Goal: Task Accomplishment & Management: Manage account settings

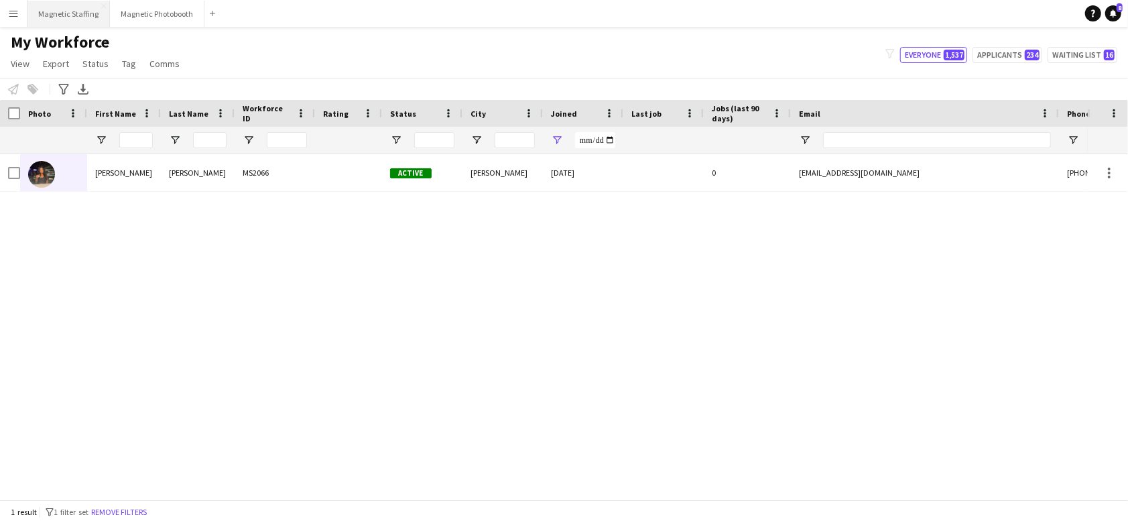
click at [84, 15] on button "Magnetic Staffing Close" at bounding box center [68, 14] width 82 height 26
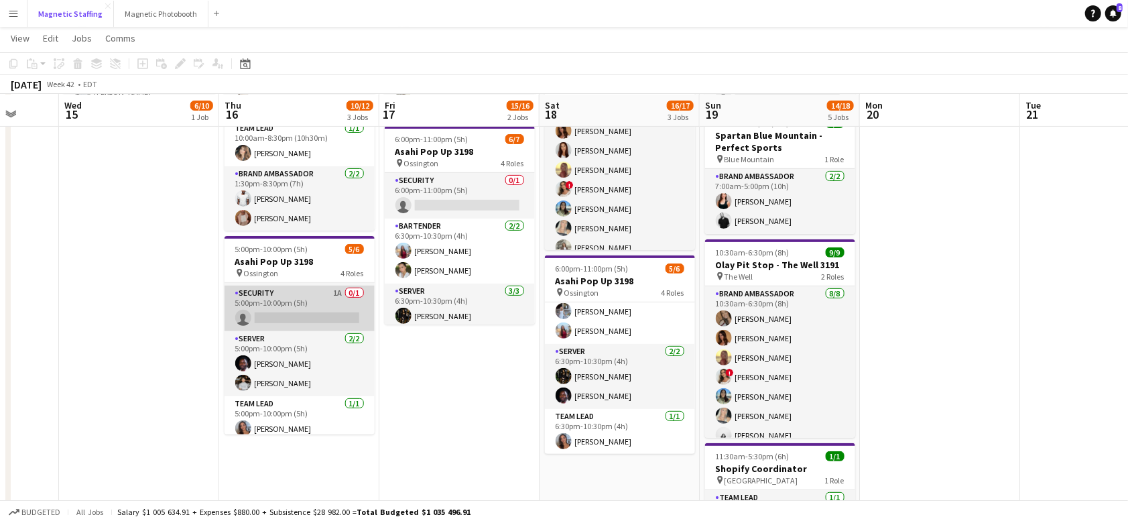
scroll to position [69, 0]
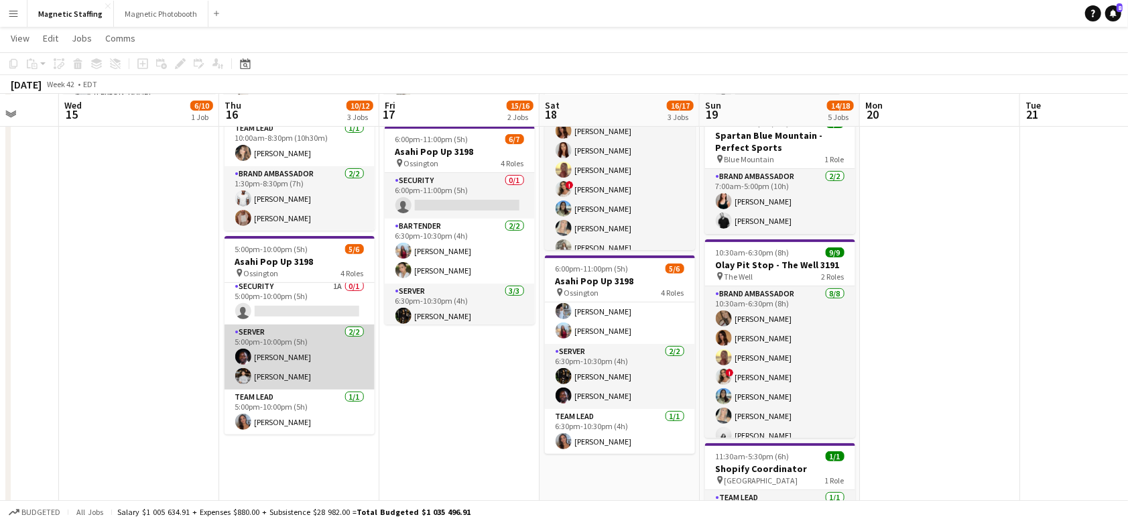
click at [328, 351] on app-card-role "Server [DATE] 5:00pm-10:00pm (5h) [PERSON_NAME] [PERSON_NAME]" at bounding box center [300, 356] width 150 height 65
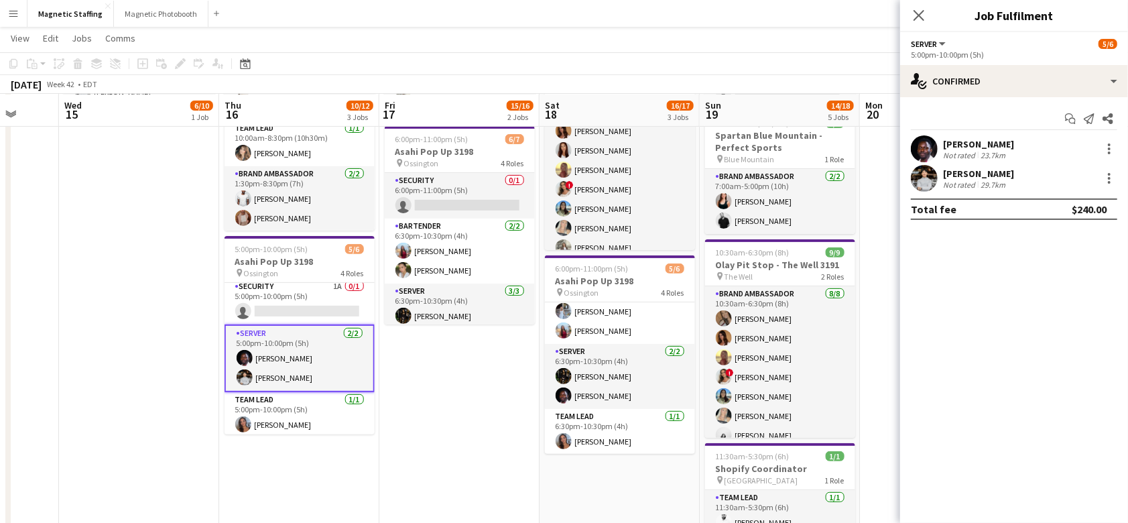
click at [972, 98] on div "Start chat Send notification Share [PERSON_NAME] Not rated 23.7km [PERSON_NAME]…" at bounding box center [1014, 163] width 228 height 133
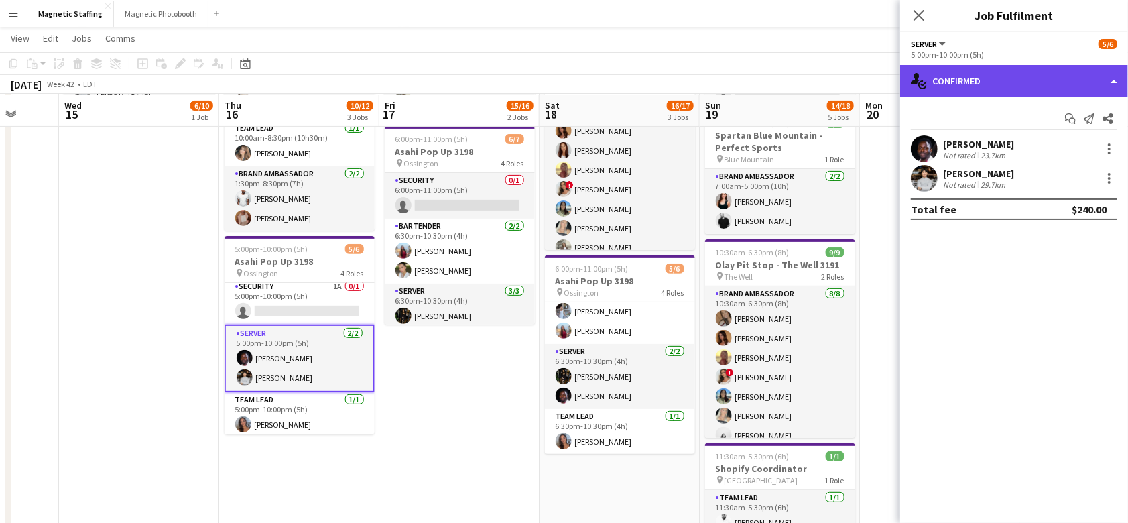
click at [1016, 78] on div "single-neutral-actions-check-2 Confirmed" at bounding box center [1014, 81] width 228 height 32
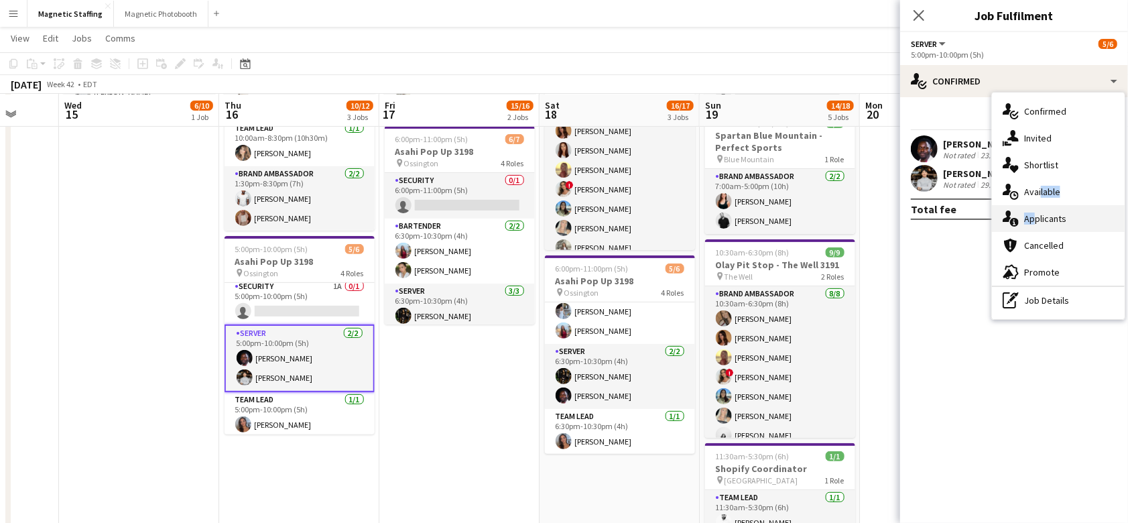
drag, startPoint x: 1038, startPoint y: 197, endPoint x: 1030, endPoint y: 216, distance: 20.4
click at [1030, 216] on div "single-neutral-actions-check-2 Confirmed single-neutral-actions-share-1 Invited…" at bounding box center [1058, 205] width 133 height 227
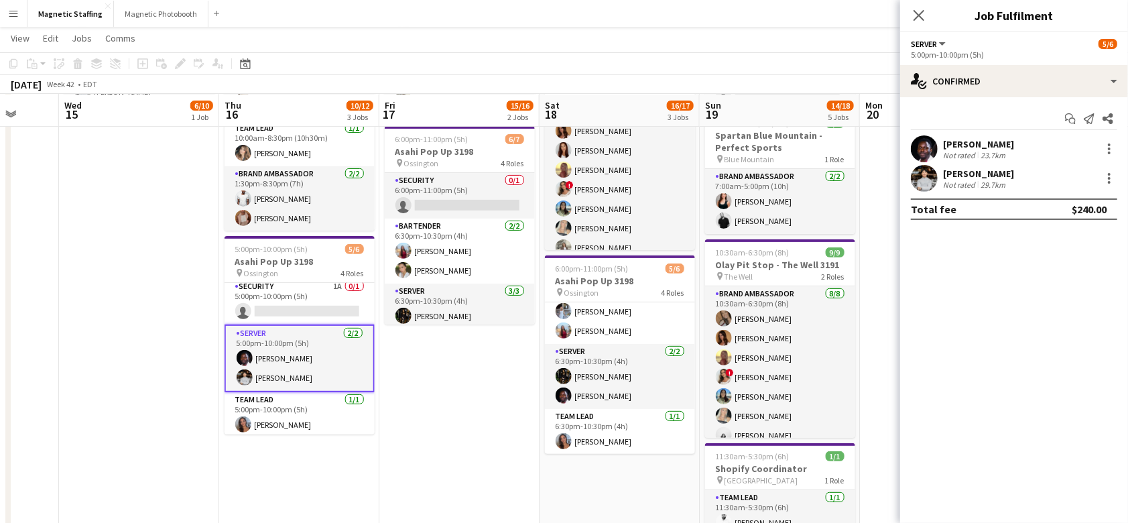
click at [1030, 216] on div "Total fee $240.00" at bounding box center [1014, 208] width 206 height 21
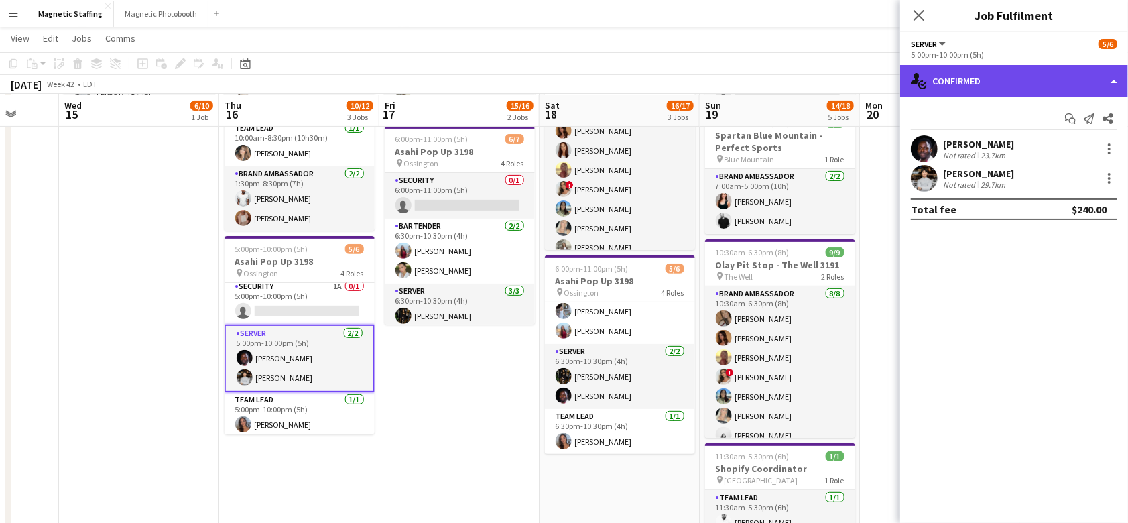
click at [1015, 68] on div "single-neutral-actions-check-2 Confirmed" at bounding box center [1014, 81] width 228 height 32
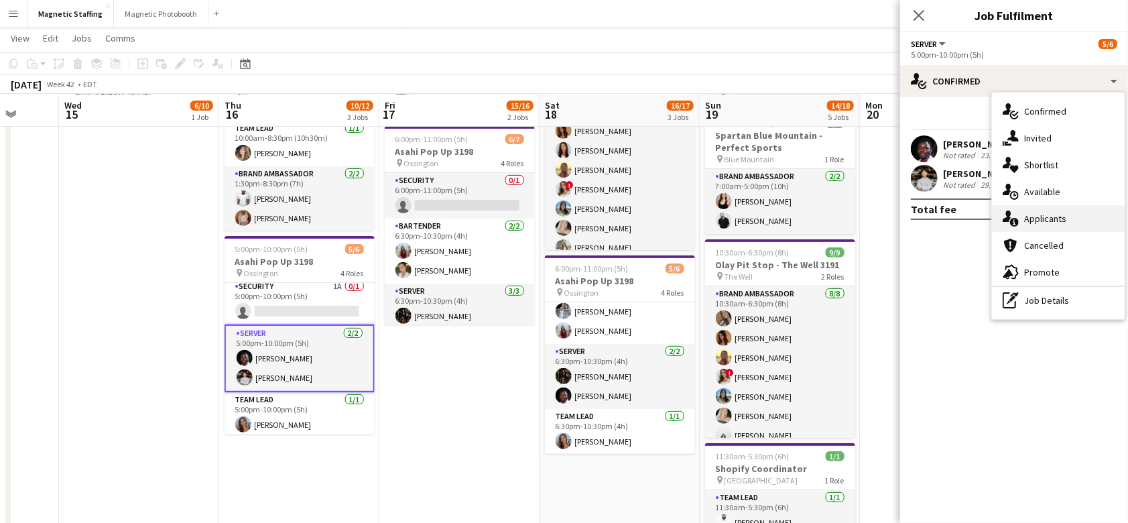
click at [1024, 227] on div "single-neutral-actions-information Applicants" at bounding box center [1058, 218] width 133 height 27
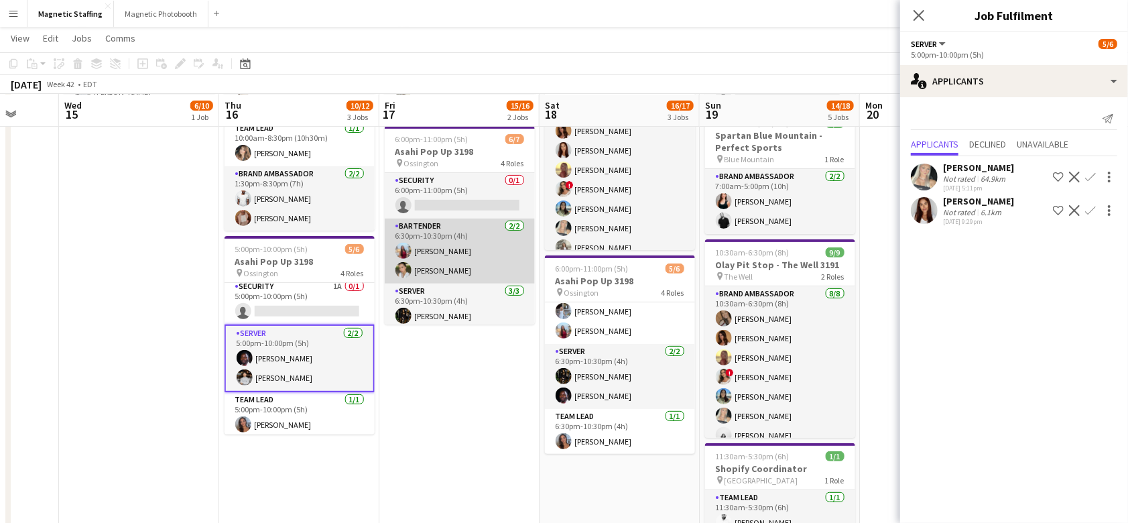
click at [500, 263] on app-card-role "Bartender [DATE] 6:30pm-10:30pm (4h) [PERSON_NAME] [PERSON_NAME]" at bounding box center [460, 250] width 150 height 65
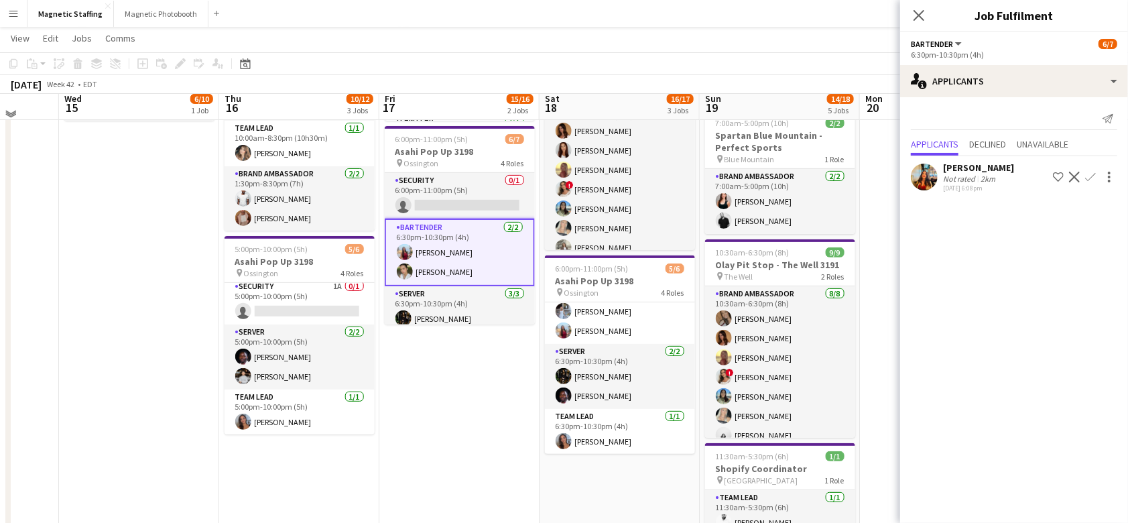
scroll to position [204, 0]
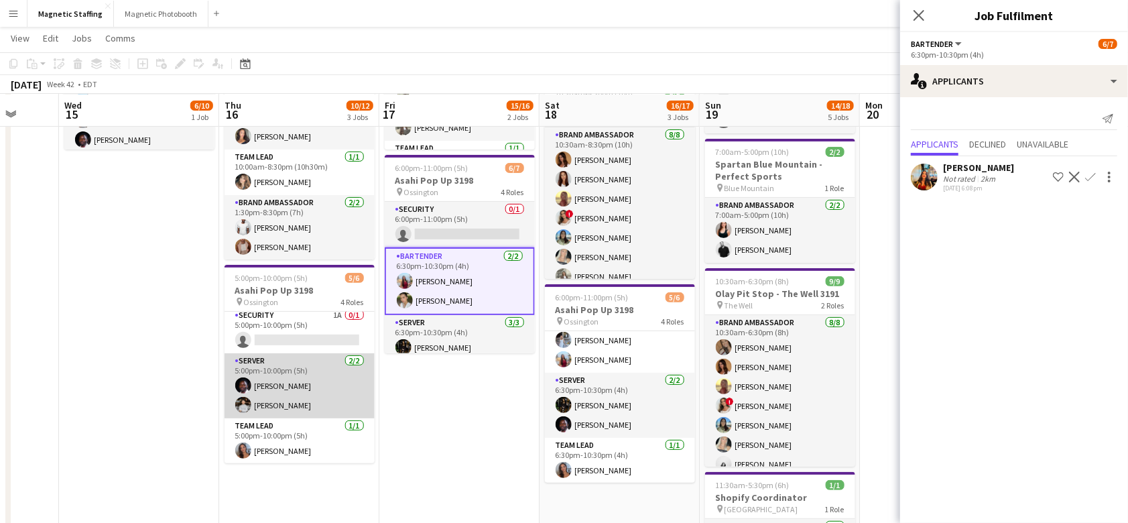
click at [318, 395] on app-card-role "Server [DATE] 5:00pm-10:00pm (5h) [PERSON_NAME] [PERSON_NAME]" at bounding box center [300, 385] width 150 height 65
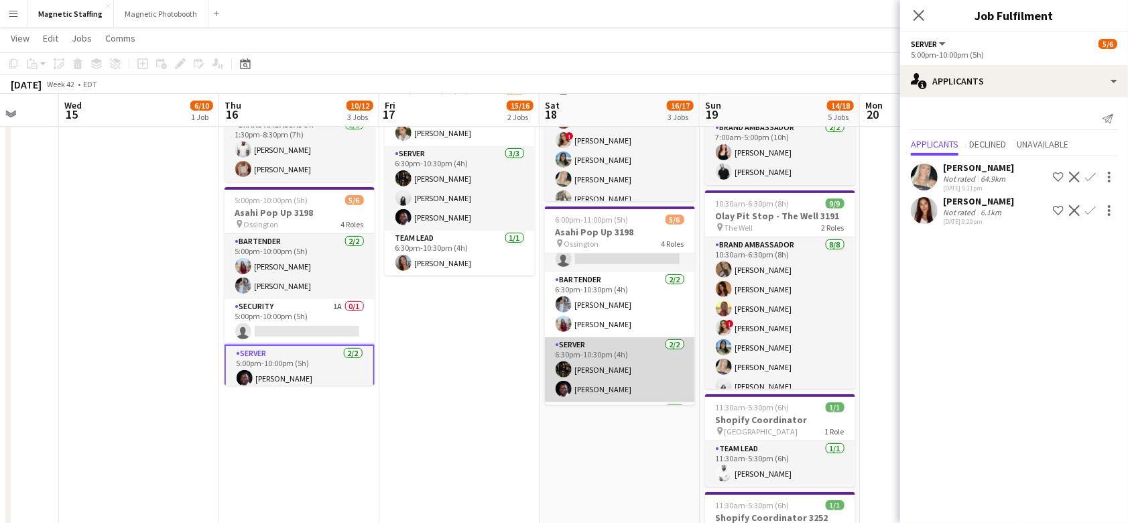
scroll to position [0, 0]
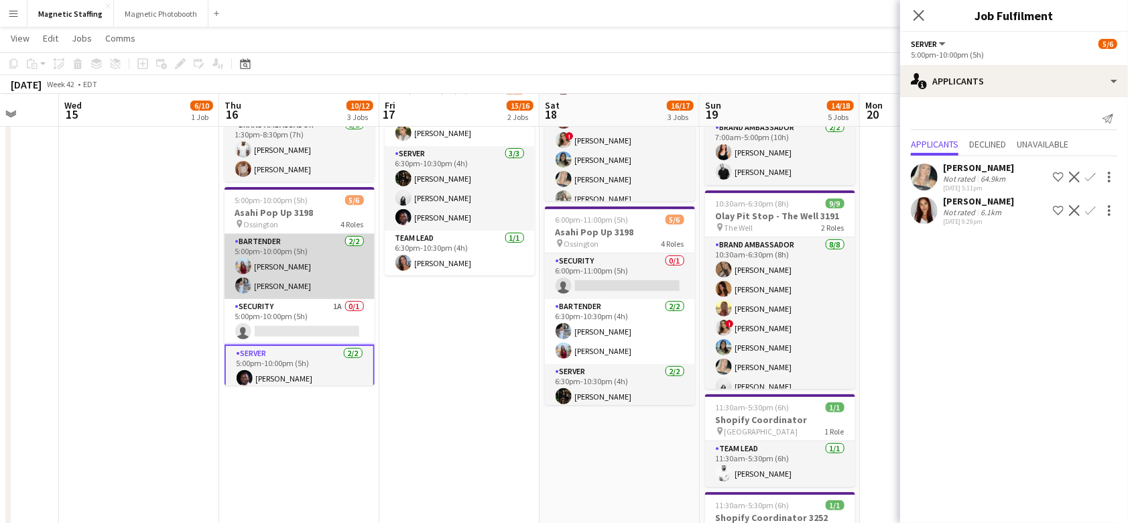
click at [306, 234] on app-card-role "Bartender [DATE] 5:00pm-10:00pm (5h) [PERSON_NAME] [PERSON_NAME]" at bounding box center [300, 266] width 150 height 65
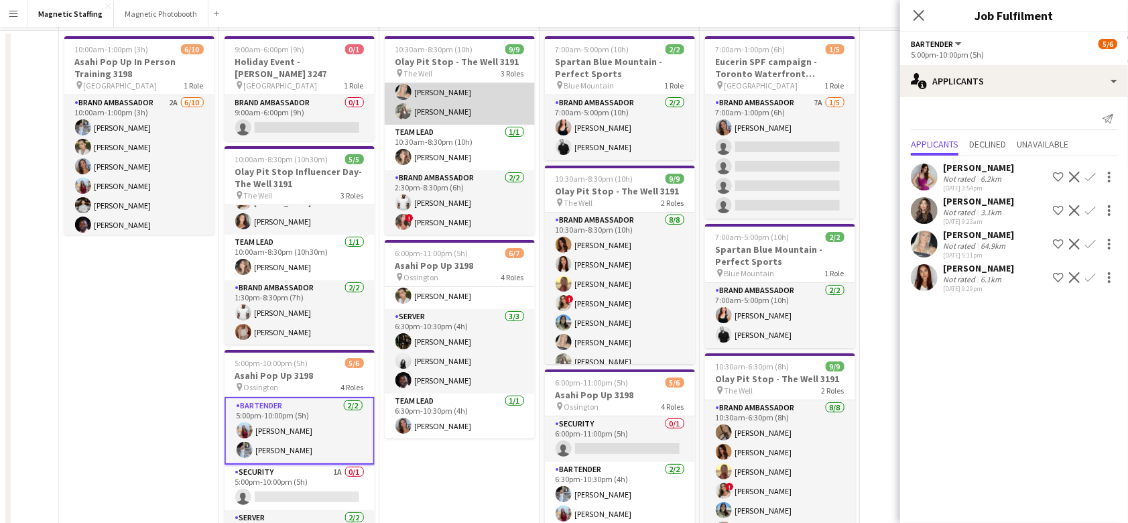
scroll to position [193, 0]
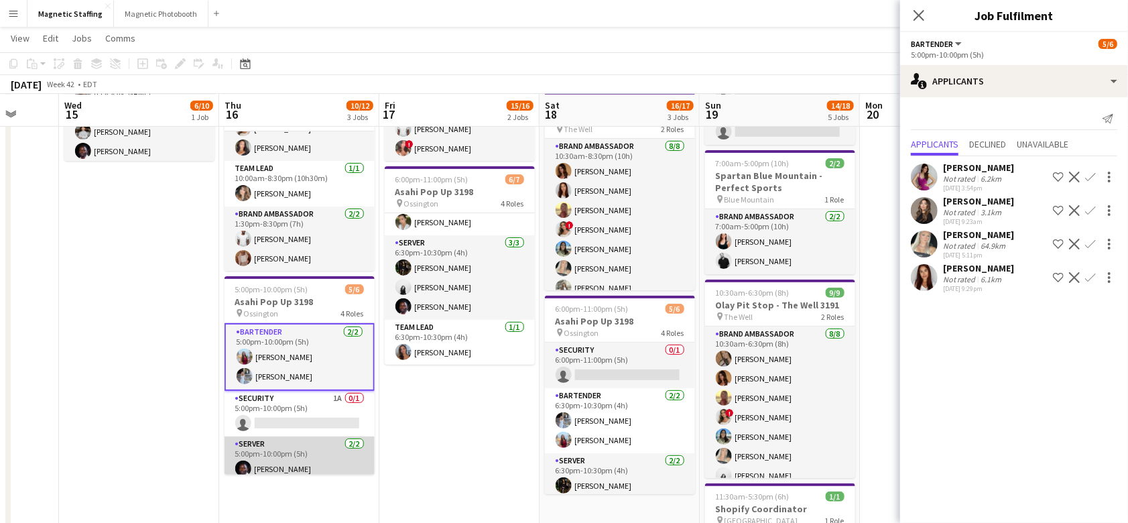
click at [281, 460] on app-card-role "Server [DATE] 5:00pm-10:00pm (5h) [PERSON_NAME] [PERSON_NAME]" at bounding box center [300, 468] width 150 height 65
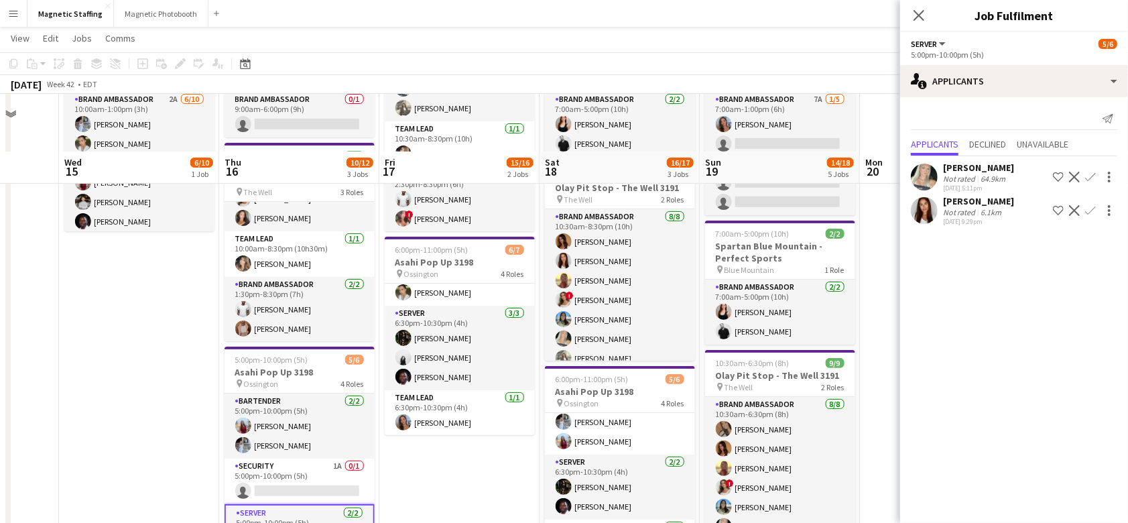
scroll to position [243, 0]
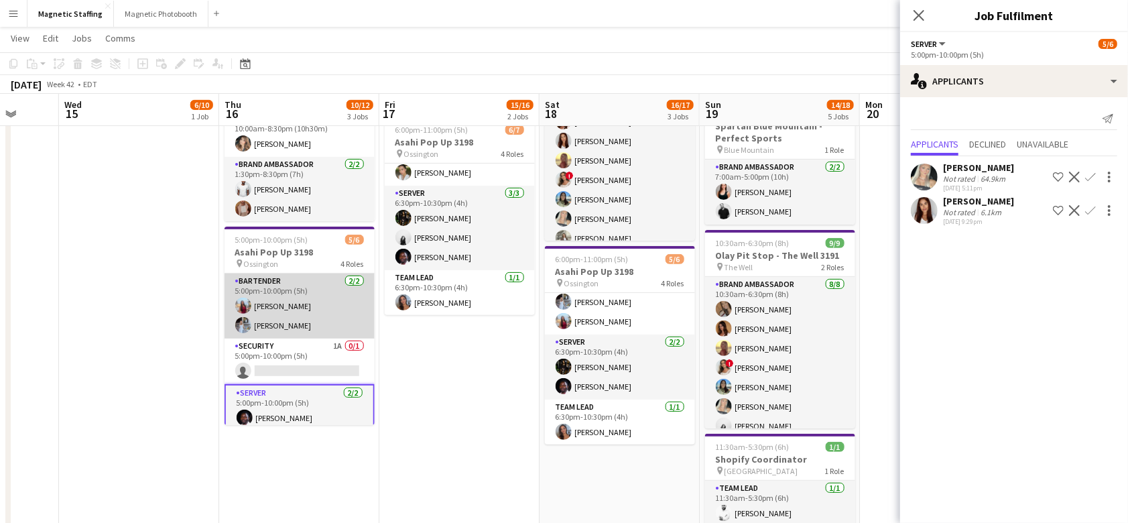
click at [330, 306] on app-card-role "Bartender [DATE] 5:00pm-10:00pm (5h) [PERSON_NAME] [PERSON_NAME]" at bounding box center [300, 305] width 150 height 65
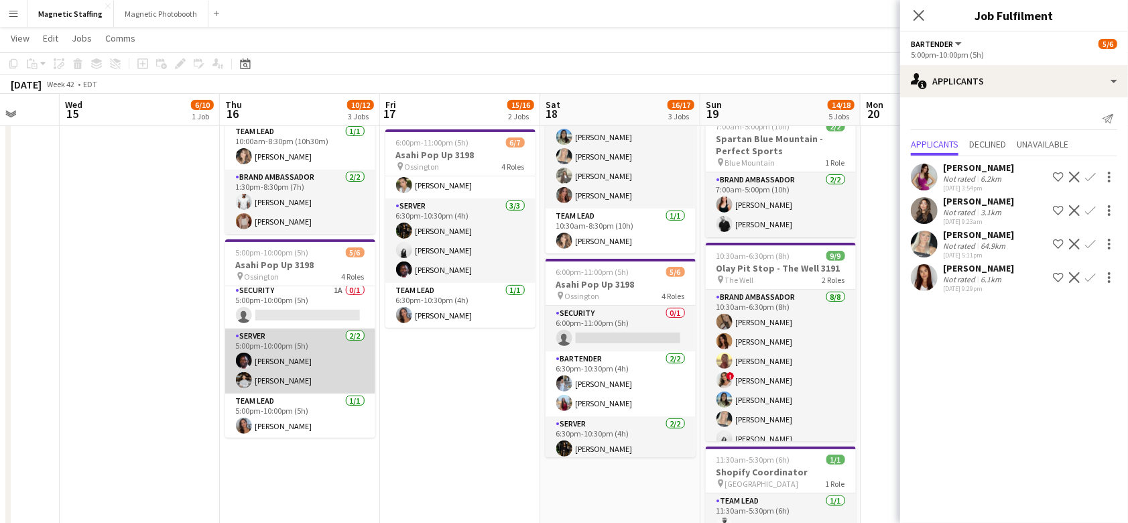
scroll to position [0, 0]
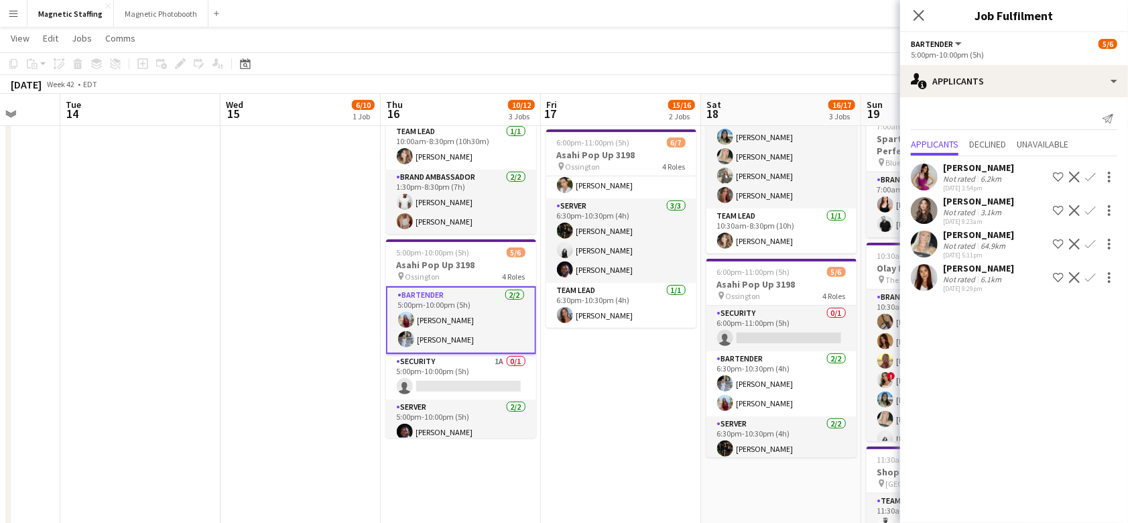
drag, startPoint x: 338, startPoint y: 321, endPoint x: 178, endPoint y: 326, distance: 159.6
click at [178, 326] on app-calendar-viewport "Sat 11 Sun 12 Mon 13 Tue 14 Wed 15 6/10 1 Job Thu 16 10/12 3 Jobs Fri 17 15/16 …" at bounding box center [564, 281] width 1128 height 919
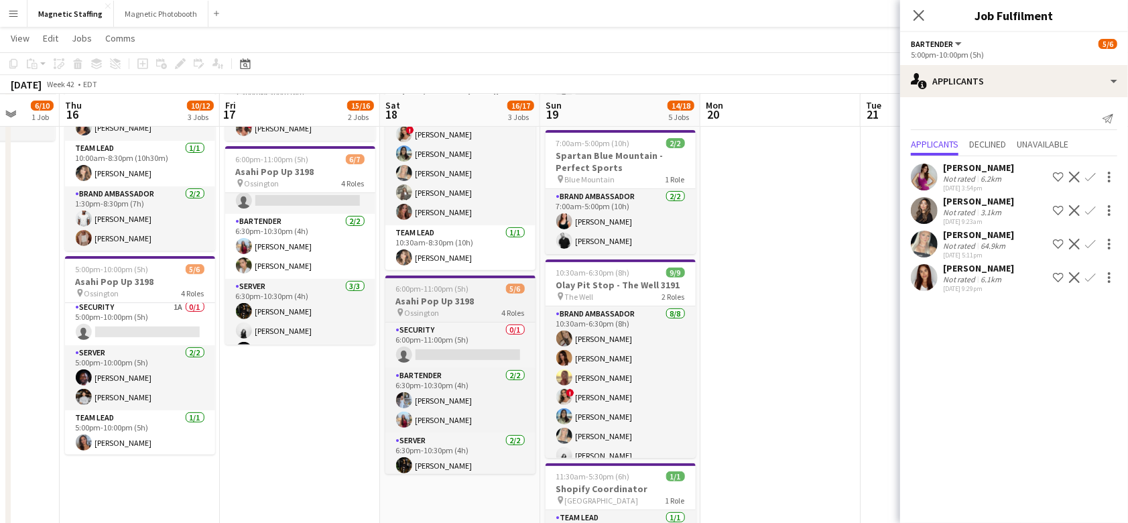
click at [421, 277] on app-job-card "6:00pm-11:00pm (5h) 5/6 Asahi Pop Up 3198 pin Ossington 4 Roles Security 0/1 6:…" at bounding box center [460, 374] width 150 height 198
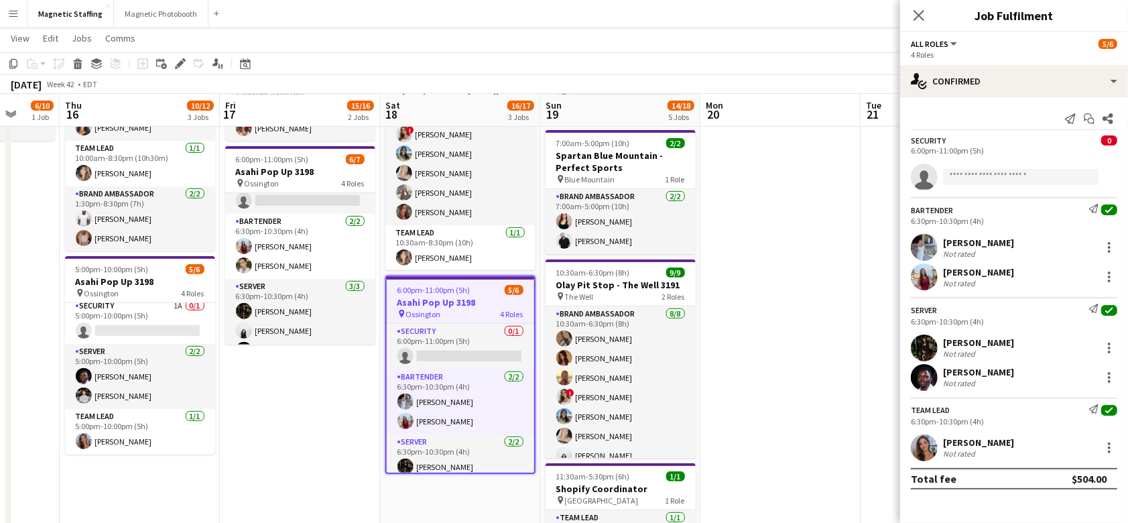
scroll to position [69, 0]
click at [172, 64] on div "Edit" at bounding box center [180, 64] width 16 height 16
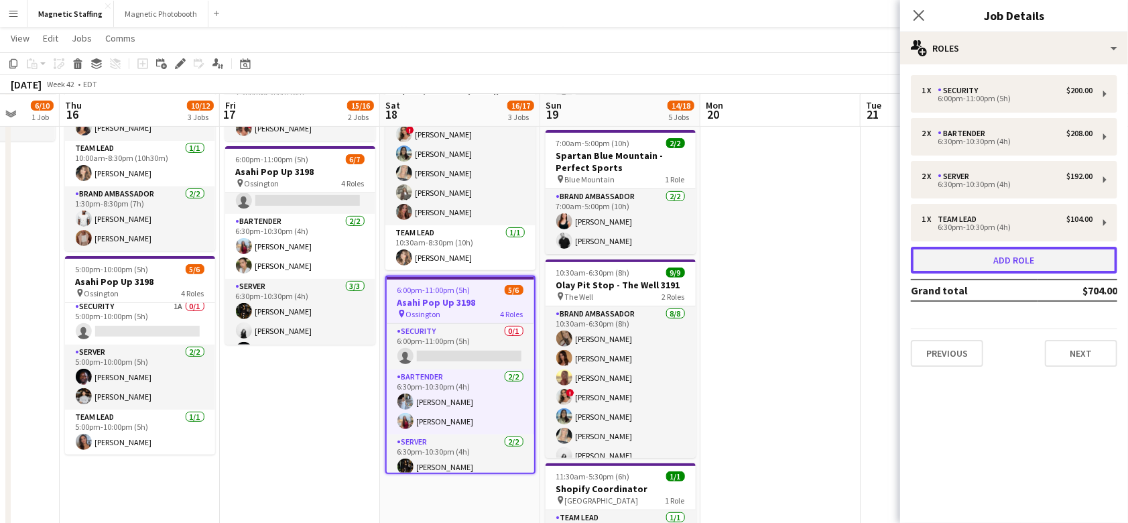
click at [957, 266] on button "Add role" at bounding box center [1014, 260] width 206 height 27
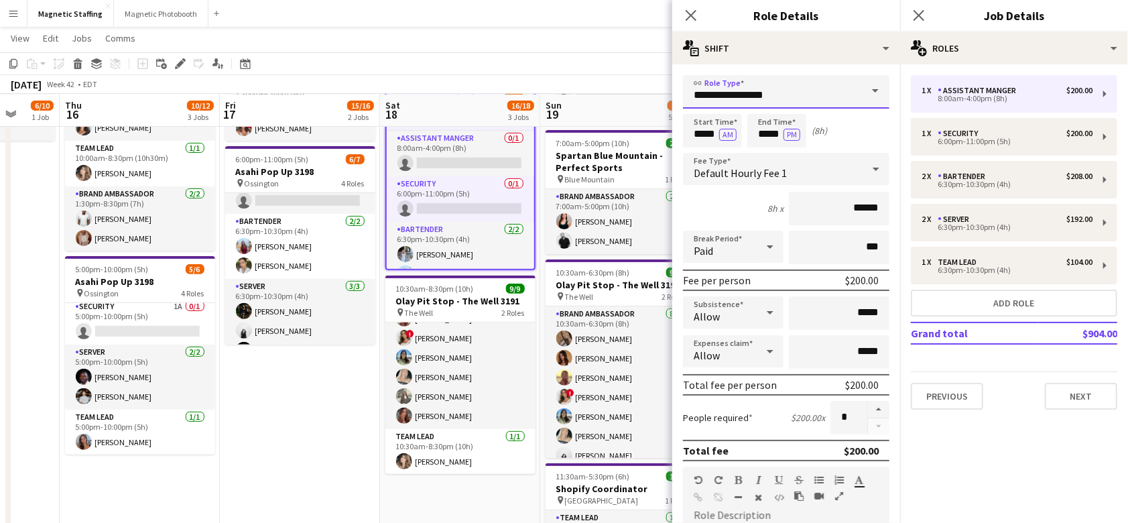
drag, startPoint x: 784, startPoint y: 96, endPoint x: 634, endPoint y: 78, distance: 151.2
click at [636, 79] on body "Menu Boards Boards Boards All jobs Status Workforce Workforce My Workforce Recr…" at bounding box center [564, 284] width 1128 height 994
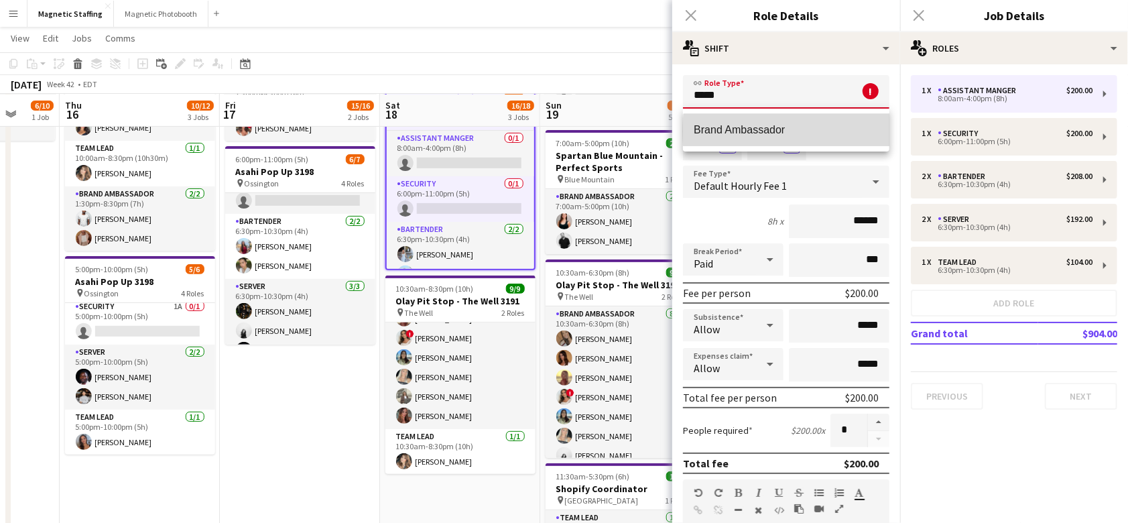
click at [822, 131] on span "Brand Ambassador" at bounding box center [786, 129] width 185 height 13
type input "**********"
type input "******"
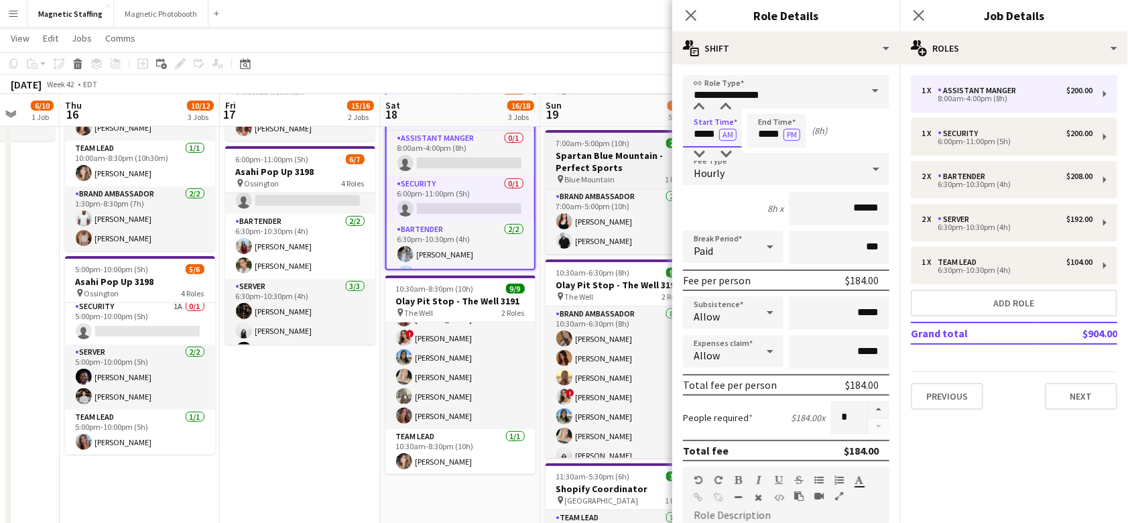
drag, startPoint x: 717, startPoint y: 136, endPoint x: 666, endPoint y: 133, distance: 51.0
click at [666, 136] on body "Menu Boards Boards Boards All jobs Status Workforce Workforce My Workforce Recr…" at bounding box center [564, 284] width 1128 height 994
type input "*****"
click at [731, 135] on button "AM" at bounding box center [727, 135] width 17 height 12
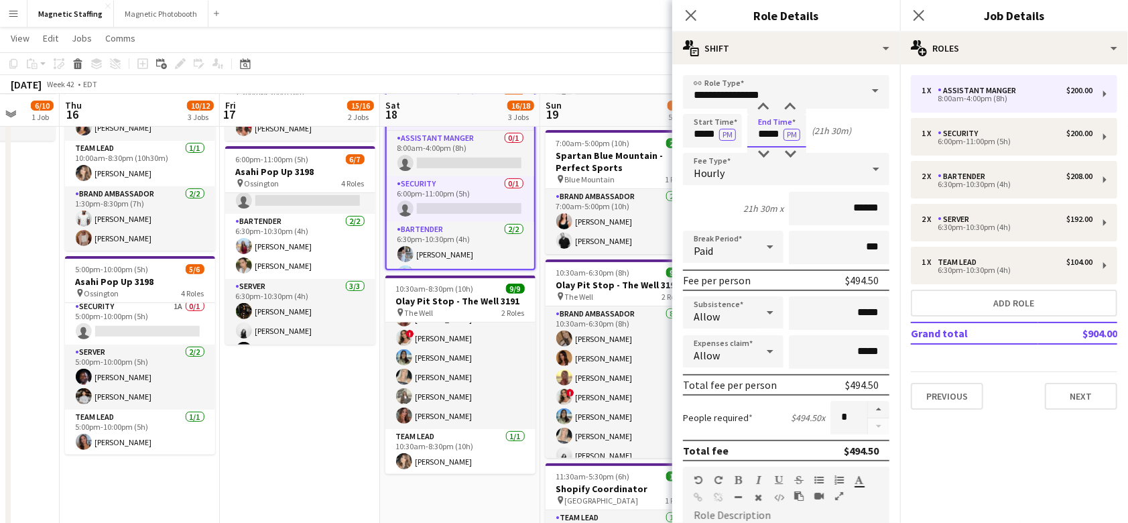
drag, startPoint x: 783, startPoint y: 137, endPoint x: 716, endPoint y: 137, distance: 67.0
click at [717, 137] on div "Start Time ***** PM End Time ***** PM (21h 30m)" at bounding box center [786, 131] width 206 height 34
type input "*****"
click at [860, 206] on input "******" at bounding box center [839, 209] width 101 height 34
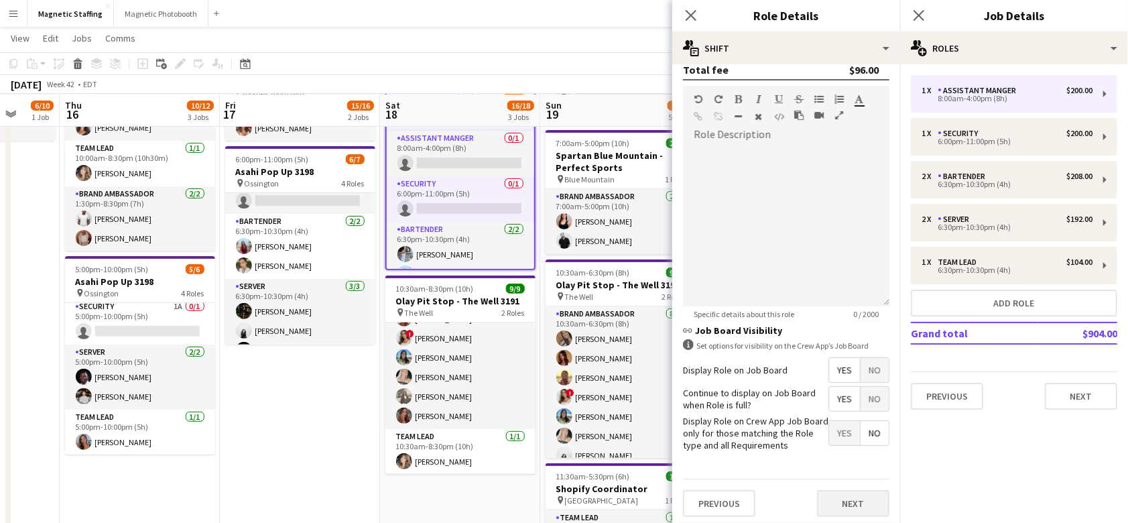
type input "******"
click at [846, 503] on button "Next" at bounding box center [853, 503] width 72 height 27
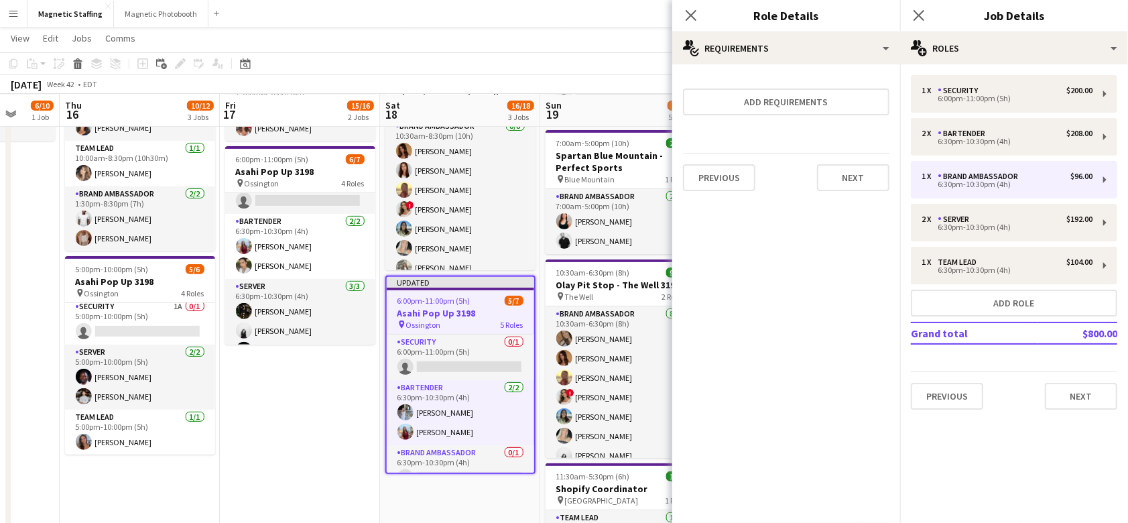
scroll to position [0, 0]
click at [867, 176] on button "Next" at bounding box center [853, 177] width 72 height 27
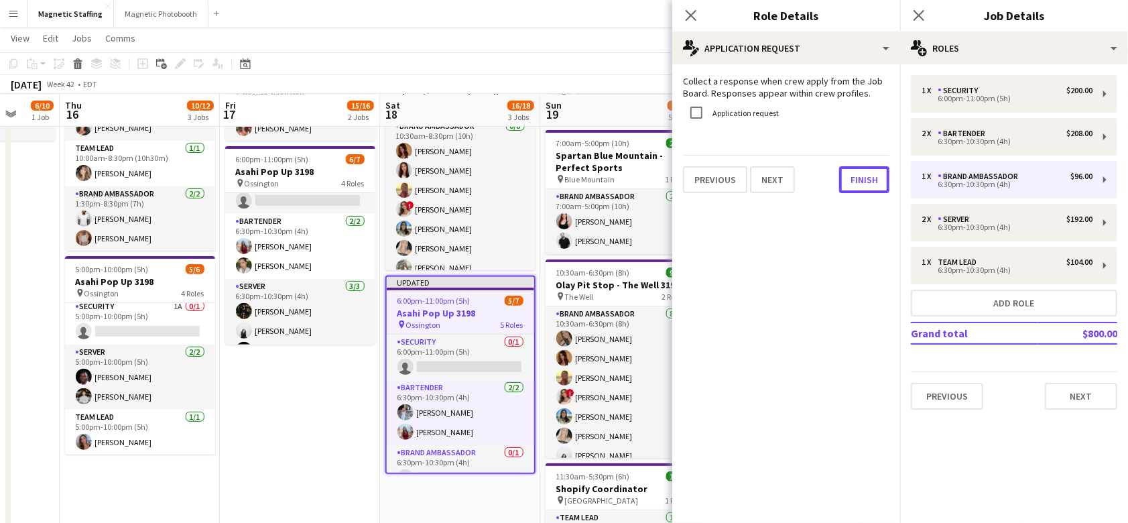
click at [867, 176] on button "Finish" at bounding box center [864, 179] width 50 height 27
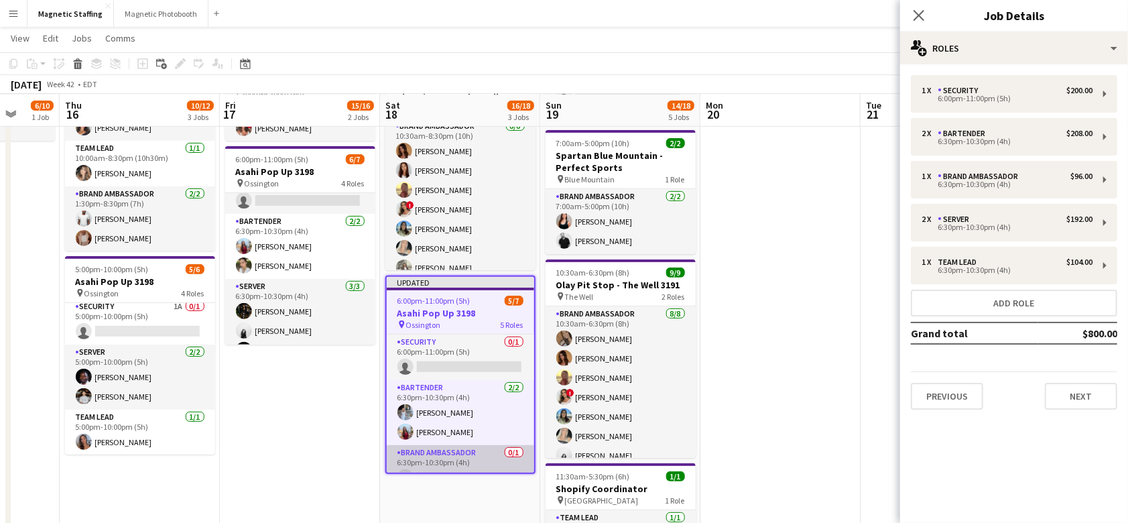
click at [441, 448] on app-card-role "Brand Ambassador 0/1 6:30pm-10:30pm (4h) single-neutral-actions" at bounding box center [460, 468] width 147 height 46
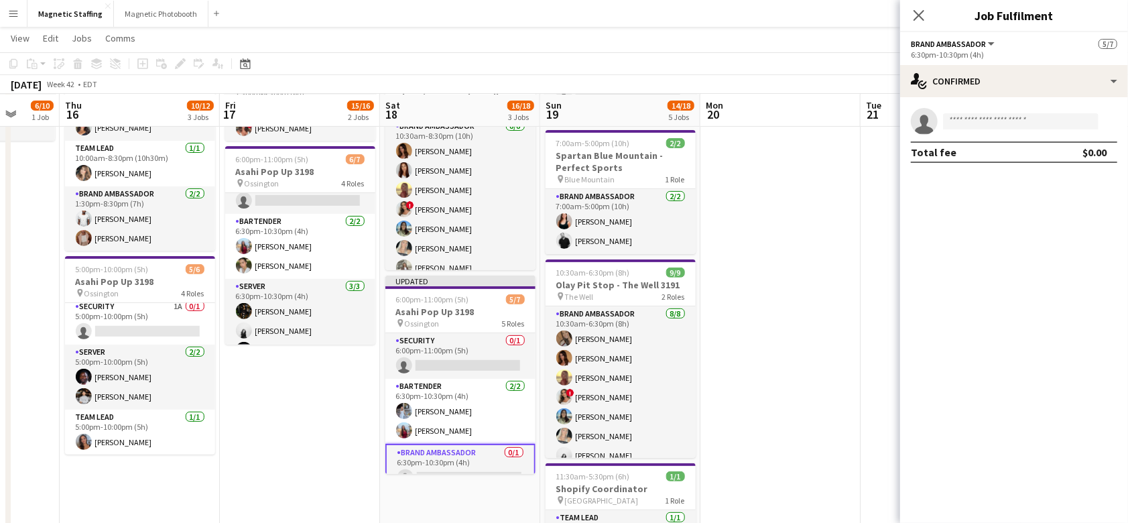
click at [318, 412] on app-date-cell "10:30am-8:30pm (10h) 9/9 Olay Pit Stop - The Well 3191 pin The Well 3 Roles Bra…" at bounding box center [300, 316] width 160 height 759
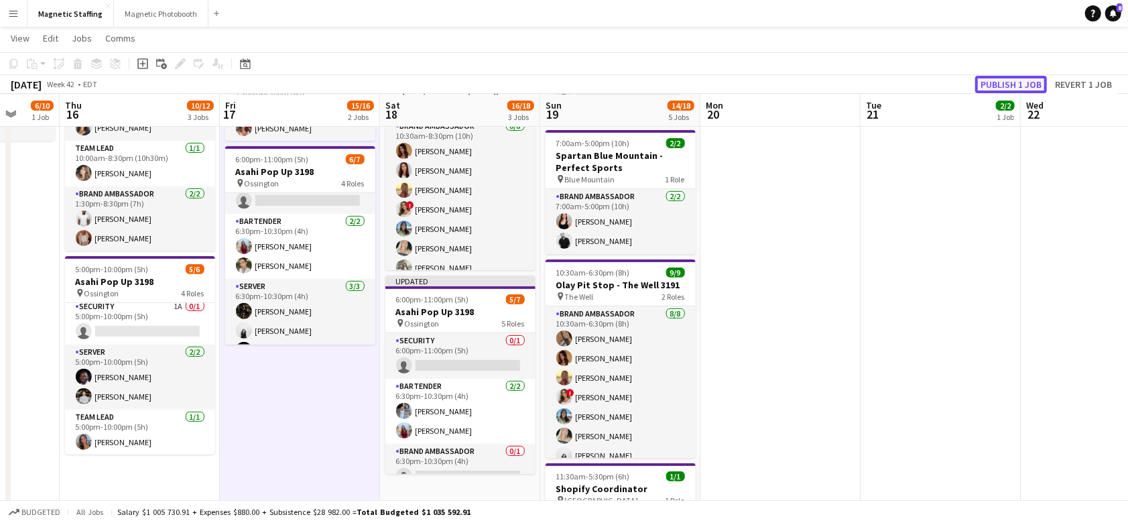
click at [1016, 76] on button "Publish 1 job" at bounding box center [1011, 84] width 72 height 17
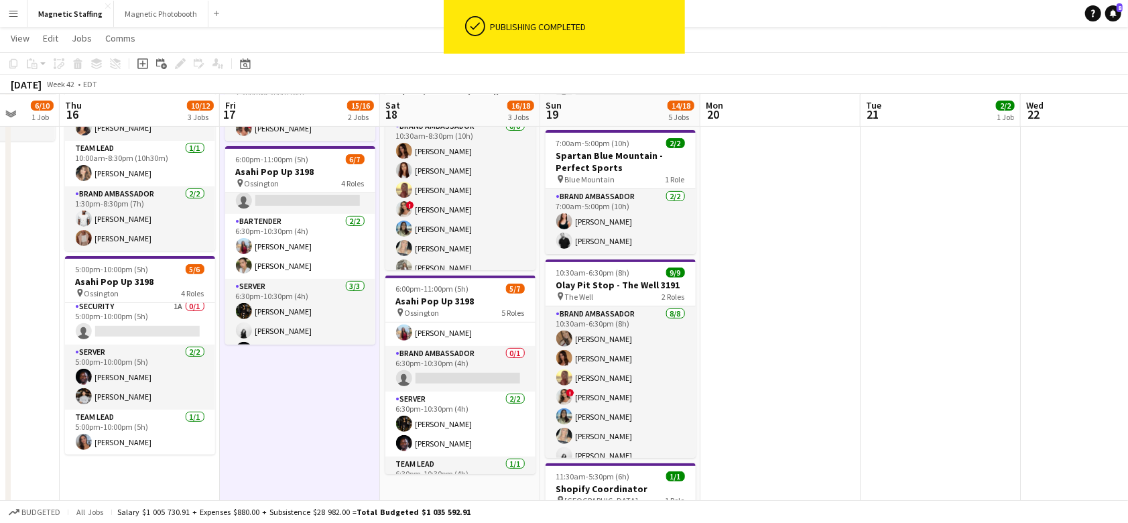
scroll to position [88, 0]
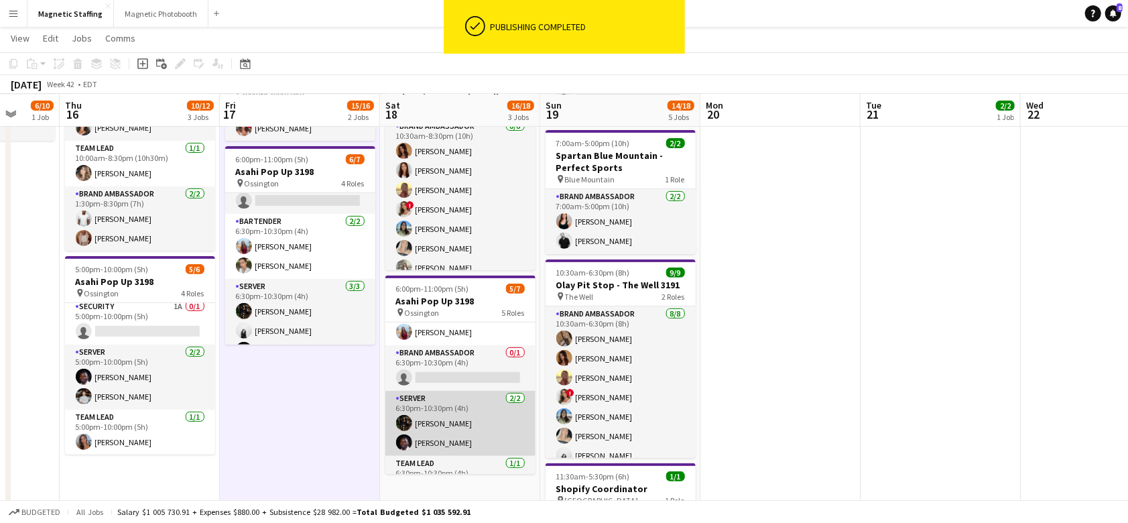
click at [458, 427] on app-card-role "Server [DATE] 6:30pm-10:30pm (4h) [PERSON_NAME] [PERSON_NAME]" at bounding box center [460, 423] width 150 height 65
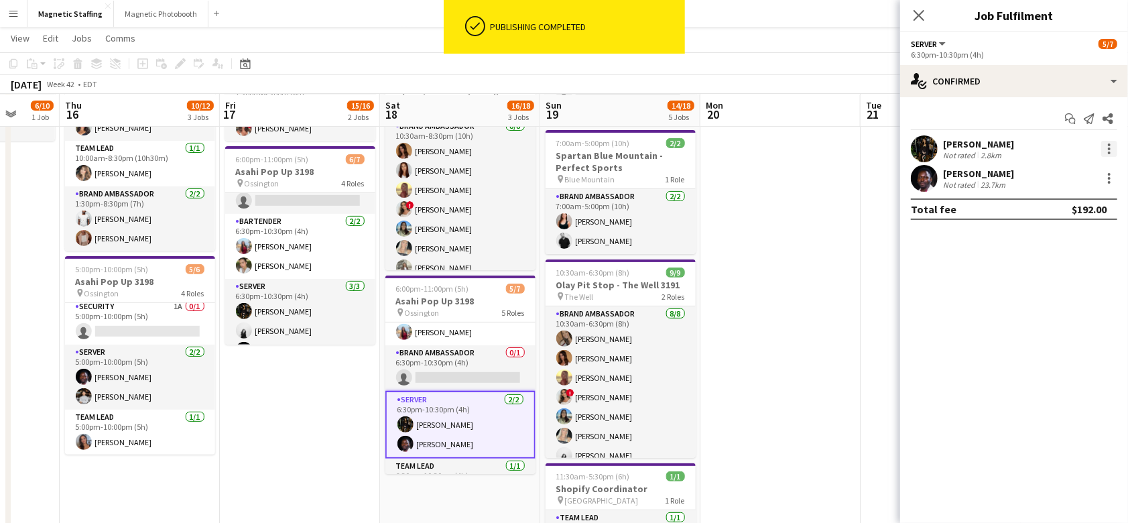
click at [1111, 148] on div at bounding box center [1109, 149] width 16 height 16
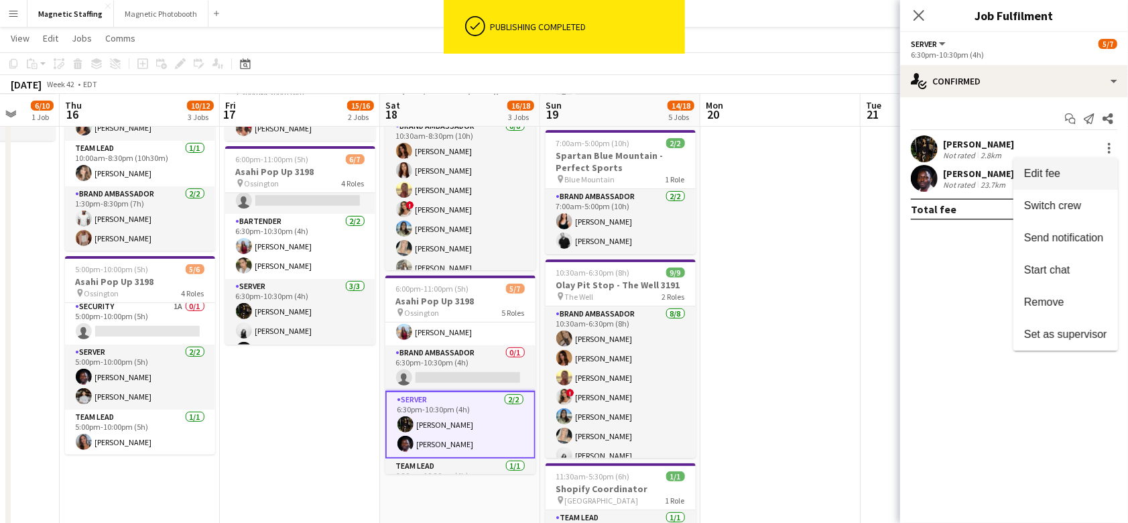
click at [1096, 164] on button "Edit fee" at bounding box center [1065, 173] width 105 height 32
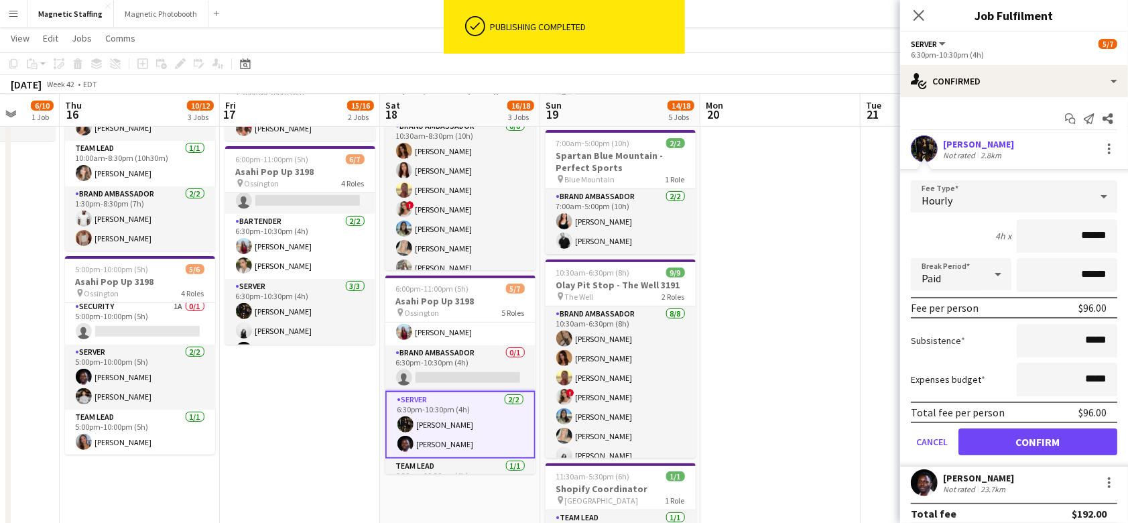
click at [320, 400] on app-date-cell "10:30am-8:30pm (10h) 9/9 Olay Pit Stop - The Well 3191 pin The Well 3 Roles Bra…" at bounding box center [300, 316] width 160 height 759
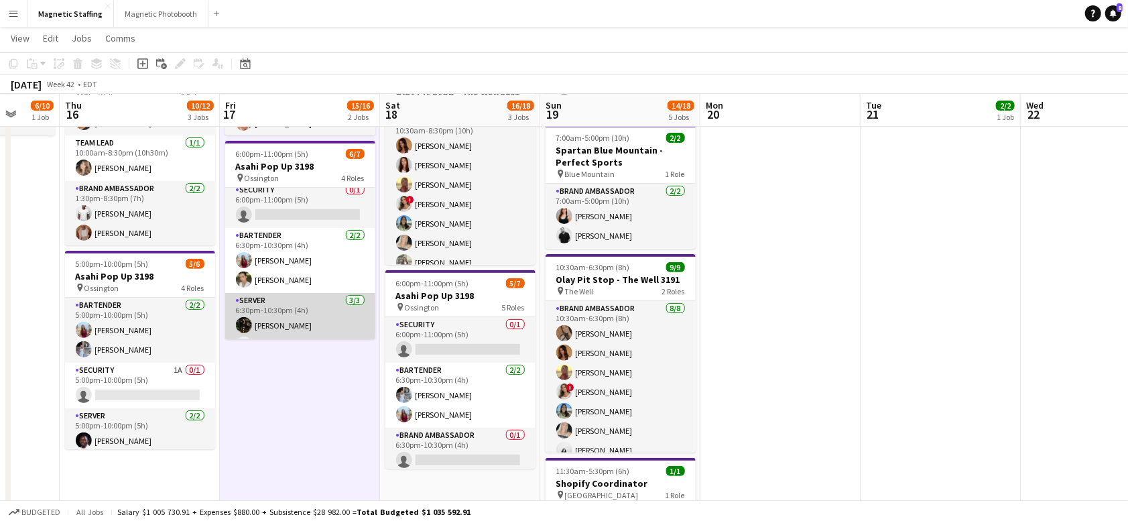
scroll to position [0, 0]
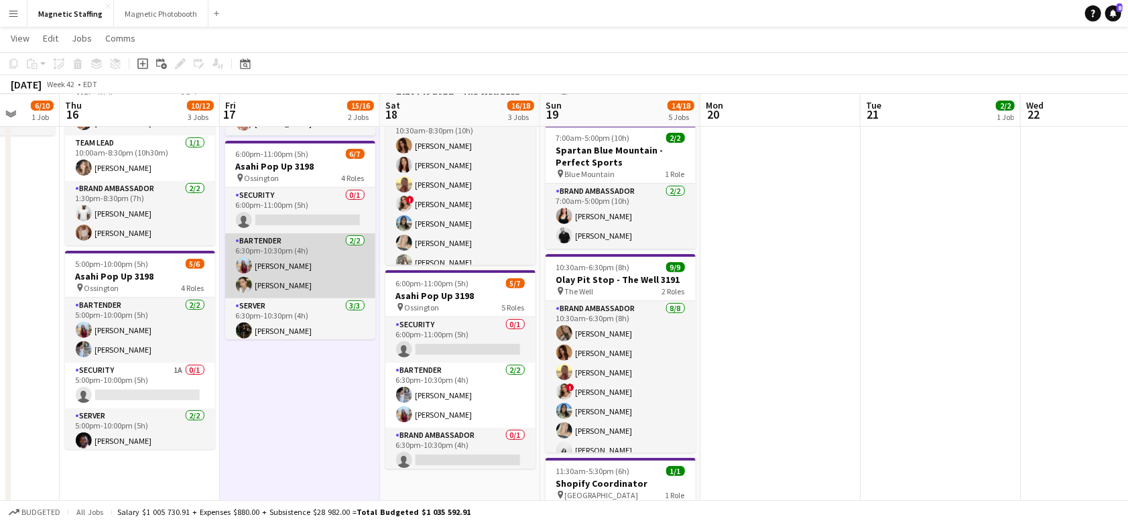
click at [293, 269] on app-card-role "Bartender [DATE] 6:30pm-10:30pm (4h) [PERSON_NAME] [PERSON_NAME]" at bounding box center [300, 265] width 150 height 65
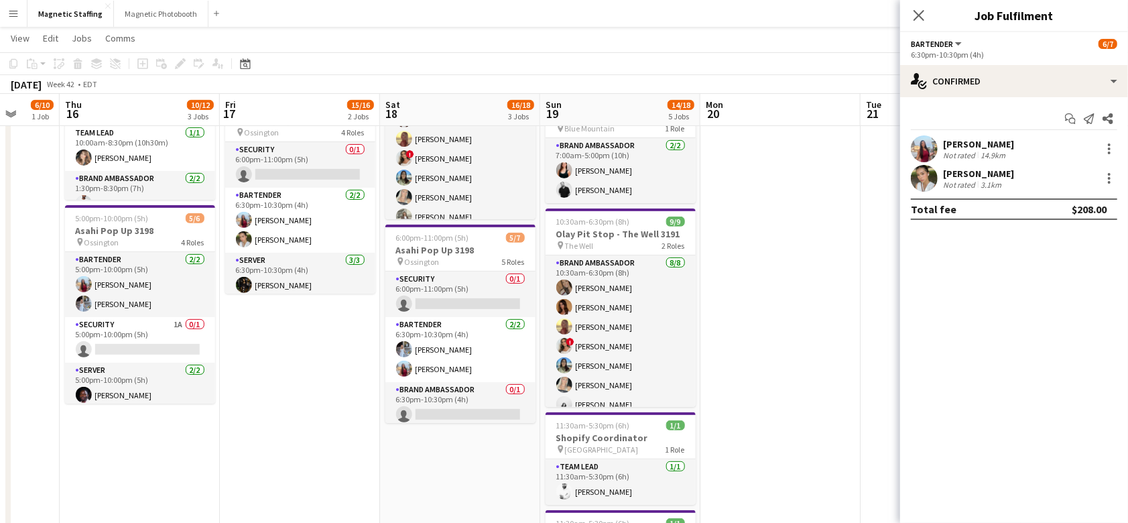
scroll to position [353, 0]
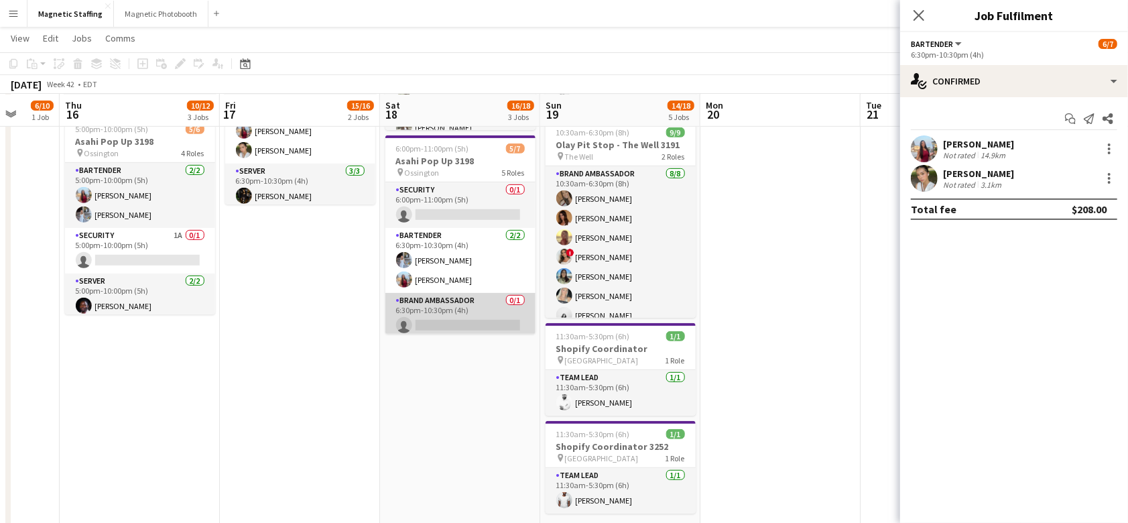
click at [432, 311] on app-card-role "Brand Ambassador 0/1 6:30pm-10:30pm (4h) single-neutral-actions" at bounding box center [460, 316] width 150 height 46
click at [489, 315] on app-card-role "Brand Ambassador 0/1 6:30pm-10:30pm (4h) single-neutral-actions" at bounding box center [461, 317] width 150 height 48
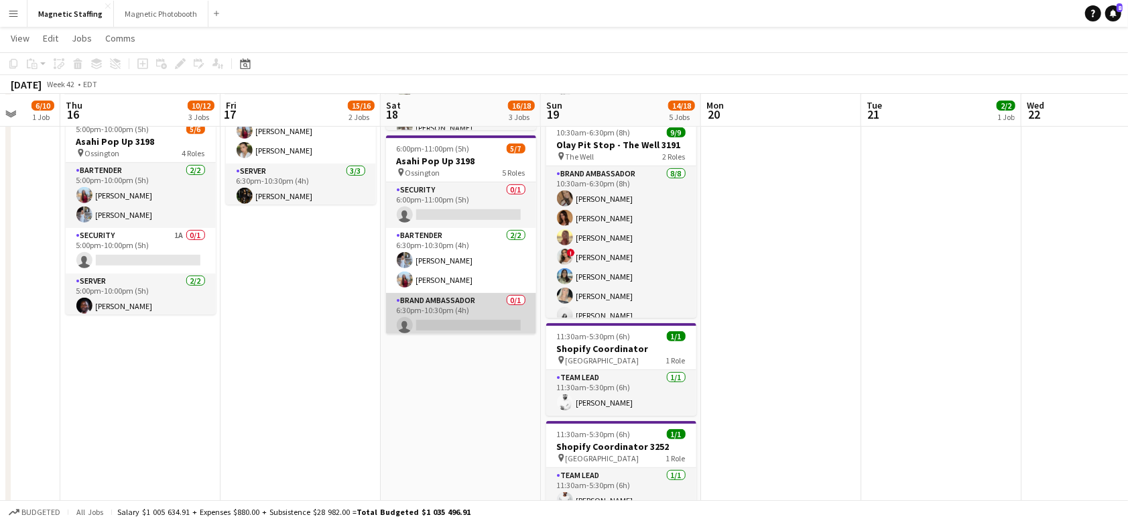
click at [489, 315] on app-card-role "Brand Ambassador 0/1 6:30pm-10:30pm (4h) single-neutral-actions" at bounding box center [461, 316] width 150 height 46
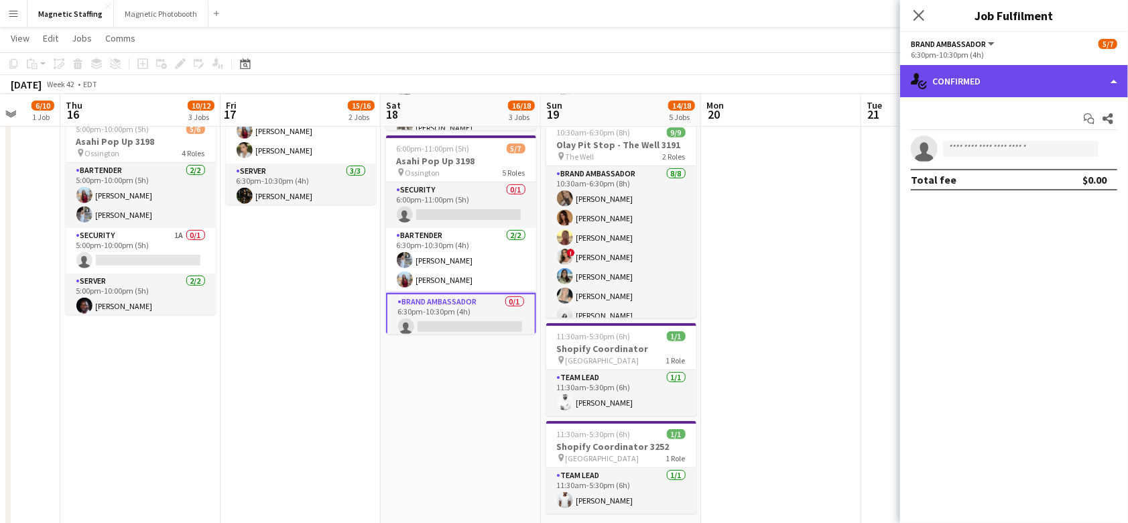
click at [998, 92] on div "single-neutral-actions-check-2 Confirmed" at bounding box center [1014, 81] width 228 height 32
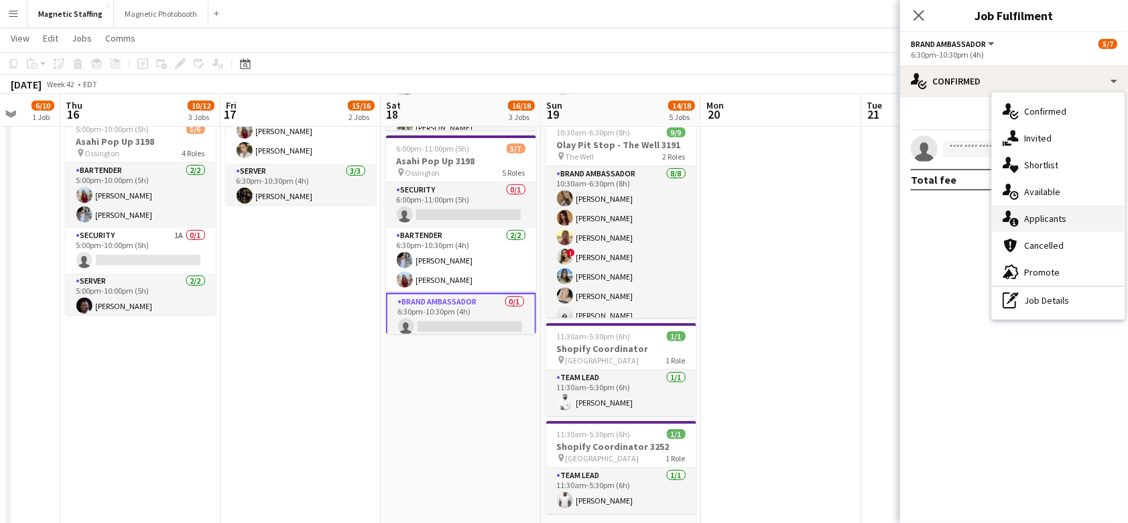
click at [1007, 212] on icon at bounding box center [1007, 215] width 9 height 11
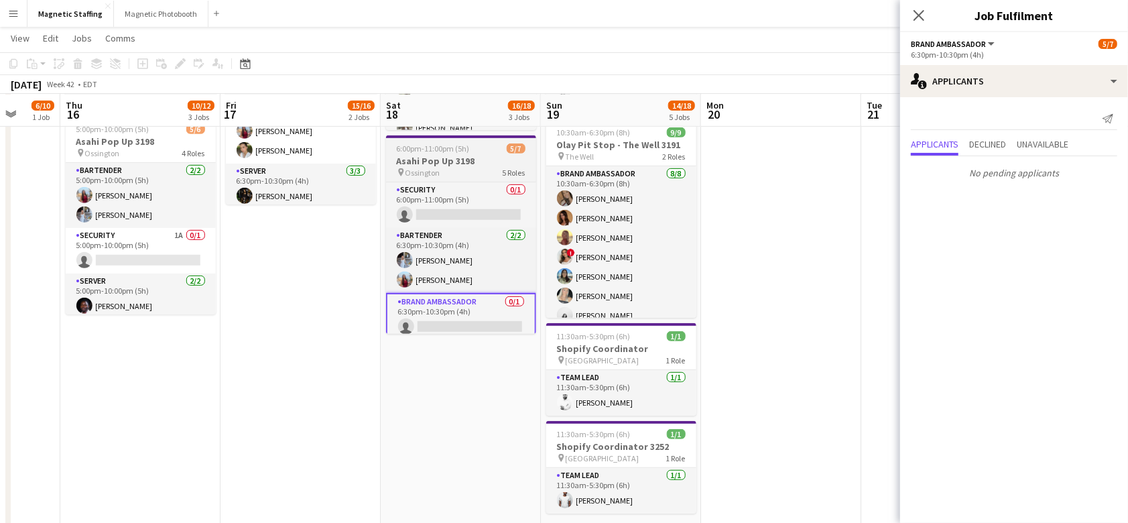
click at [434, 325] on app-card-role "Brand Ambassador 0/1 6:30pm-10:30pm (4h) single-neutral-actions" at bounding box center [461, 317] width 150 height 48
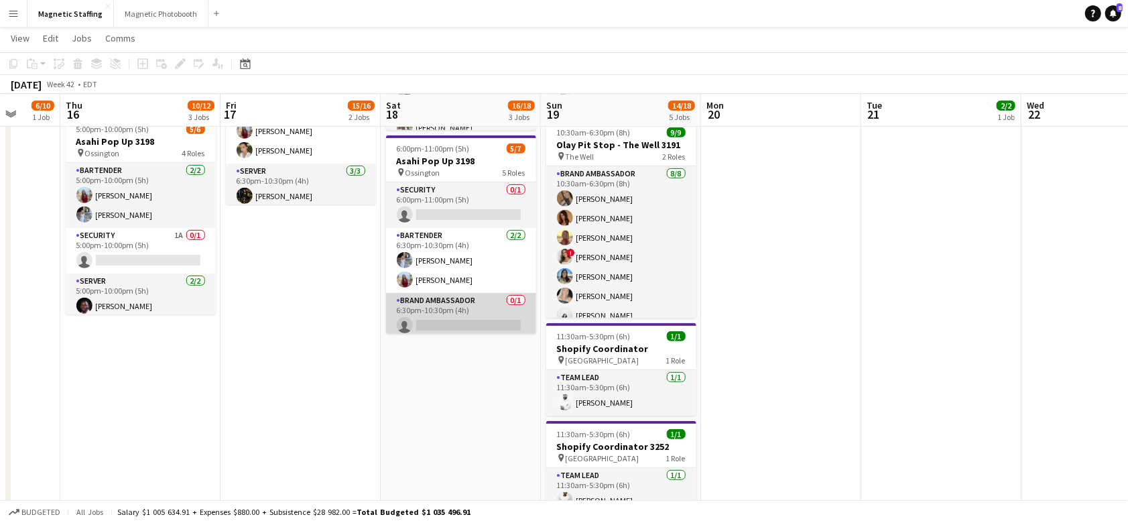
click at [434, 325] on app-card-role "Brand Ambassador 0/1 6:30pm-10:30pm (4h) single-neutral-actions" at bounding box center [461, 316] width 150 height 46
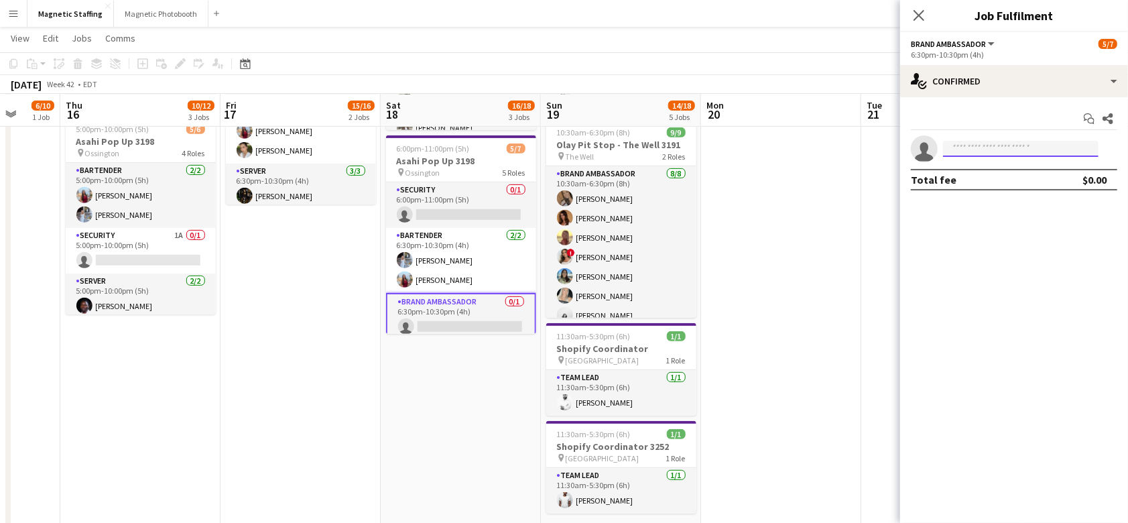
click at [959, 153] on input at bounding box center [1020, 149] width 155 height 16
type input "*****"
click at [952, 184] on mat-option "[PERSON_NAME] Active [EMAIL_ADDRESS][DOMAIN_NAME] [PHONE_NUMBER]" at bounding box center [1020, 178] width 155 height 32
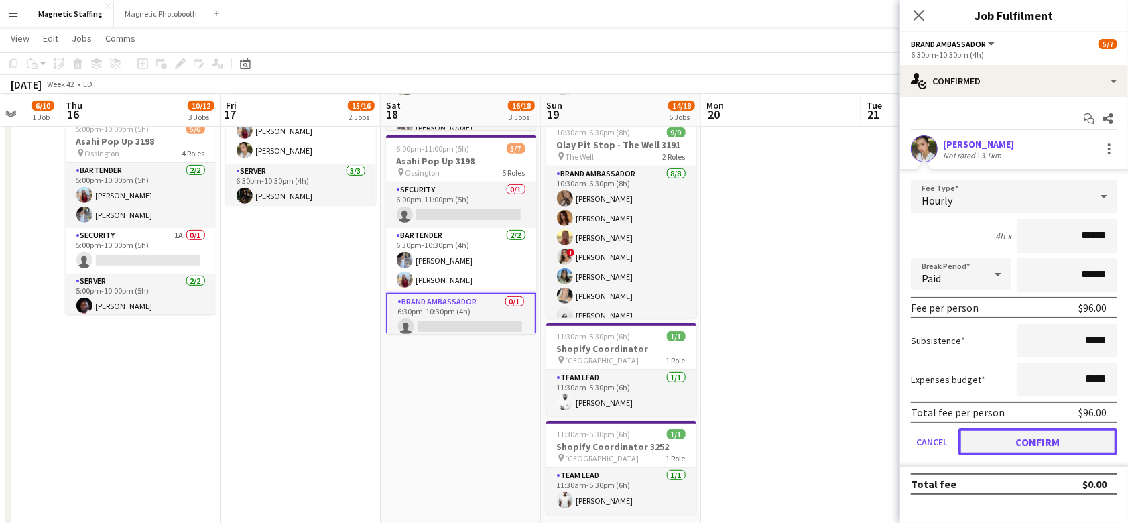
click at [985, 446] on button "Confirm" at bounding box center [1037, 441] width 159 height 27
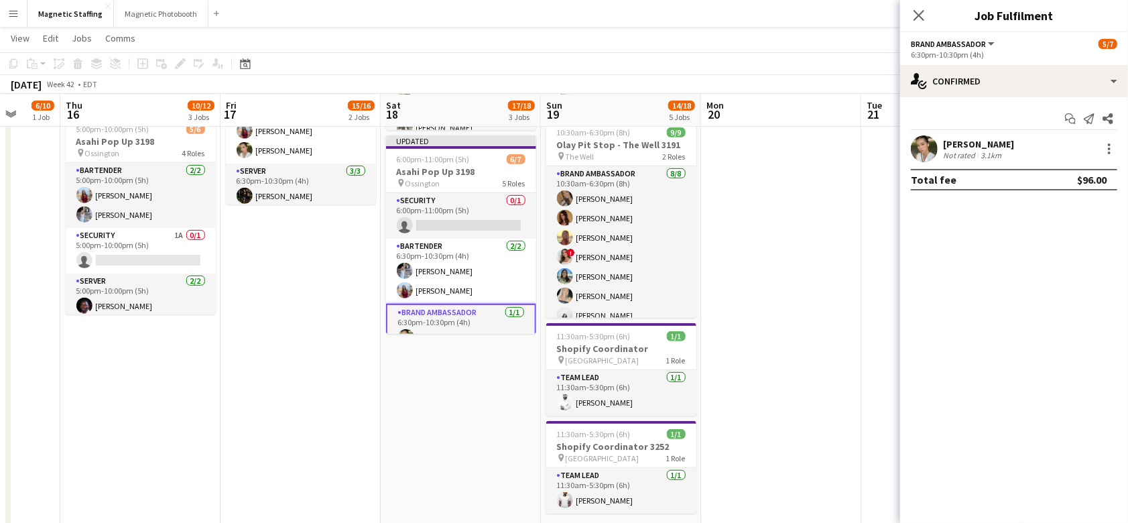
click at [828, 462] on app-date-cell at bounding box center [781, 176] width 160 height 759
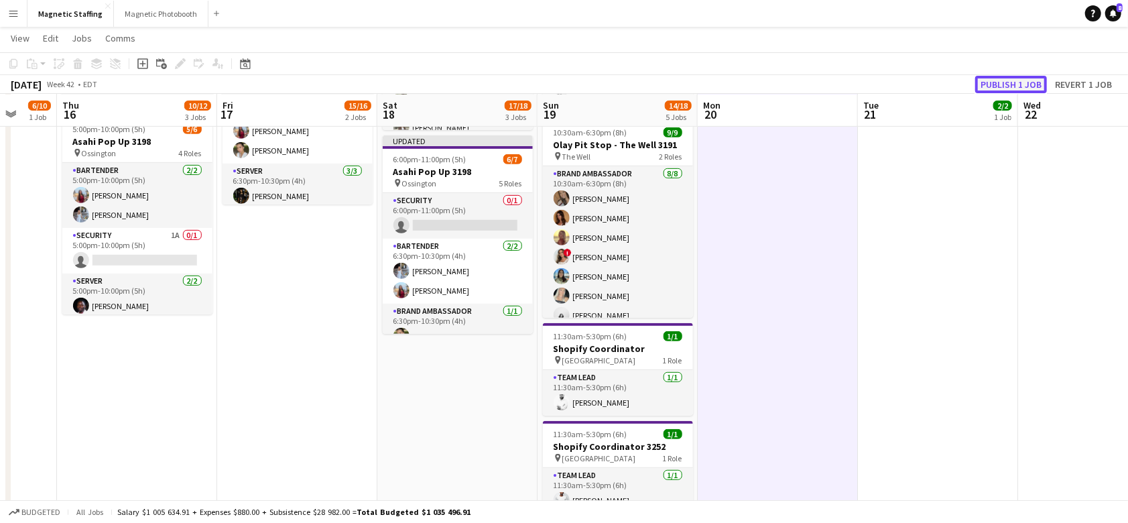
click at [1024, 80] on button "Publish 1 job" at bounding box center [1011, 84] width 72 height 17
